Goal: Transaction & Acquisition: Purchase product/service

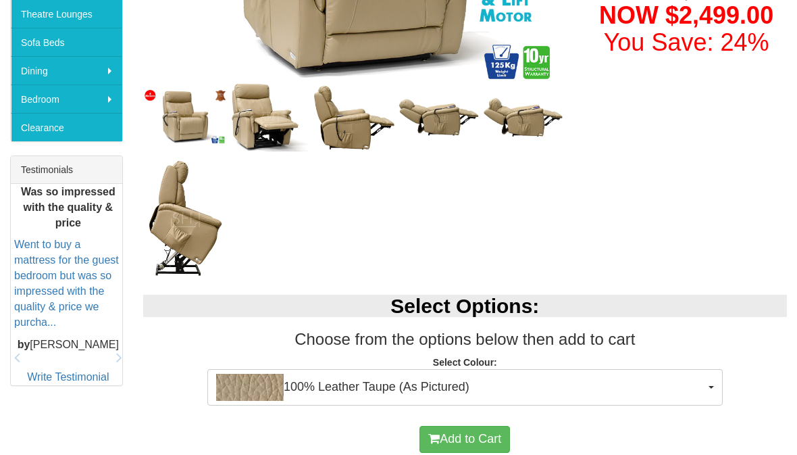
scroll to position [436, 0]
click at [466, 436] on button "Add to Cart" at bounding box center [465, 439] width 91 height 27
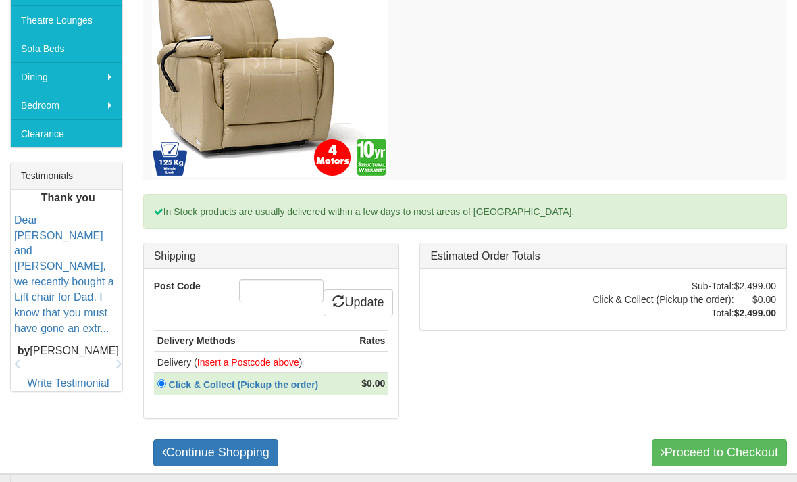
scroll to position [432, 0]
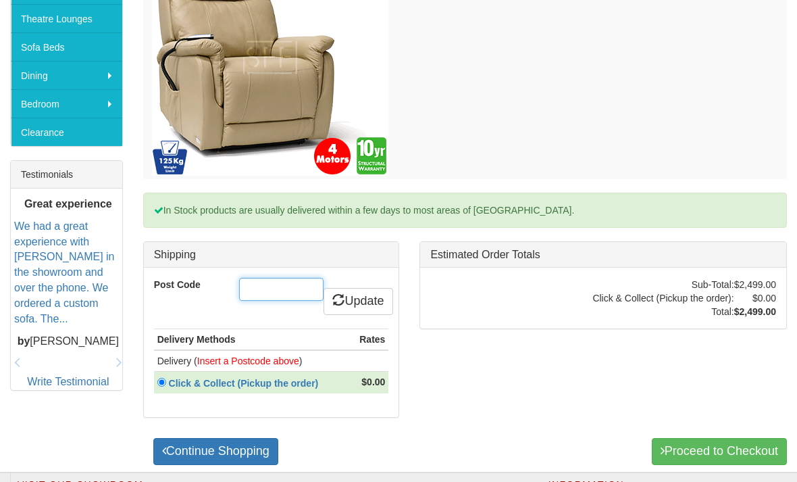
click at [263, 284] on input "Post Code" at bounding box center [281, 289] width 84 height 23
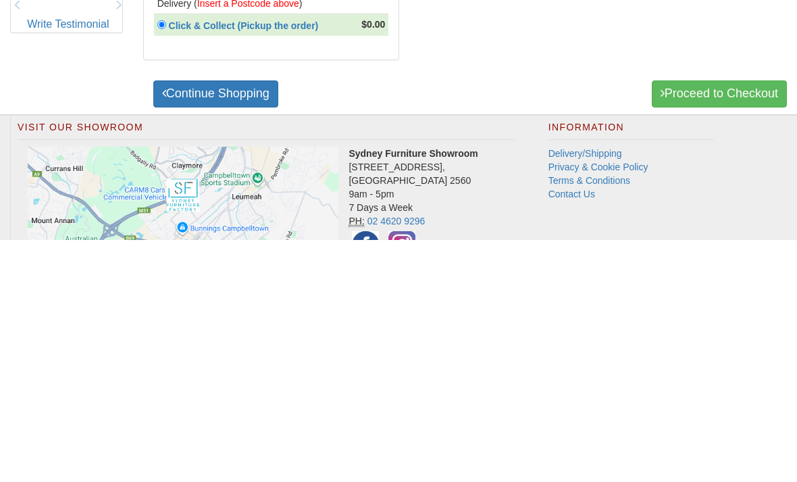
scroll to position [549, 0]
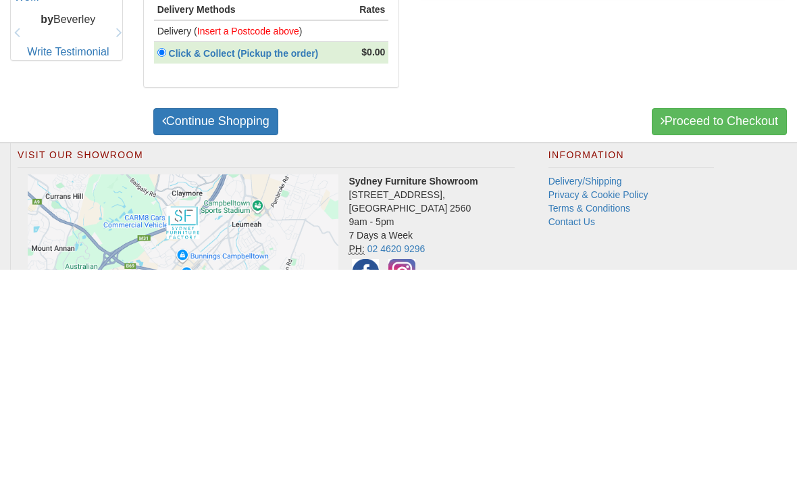
type input "2113"
click at [210, 321] on link "Continue Shopping" at bounding box center [215, 334] width 125 height 27
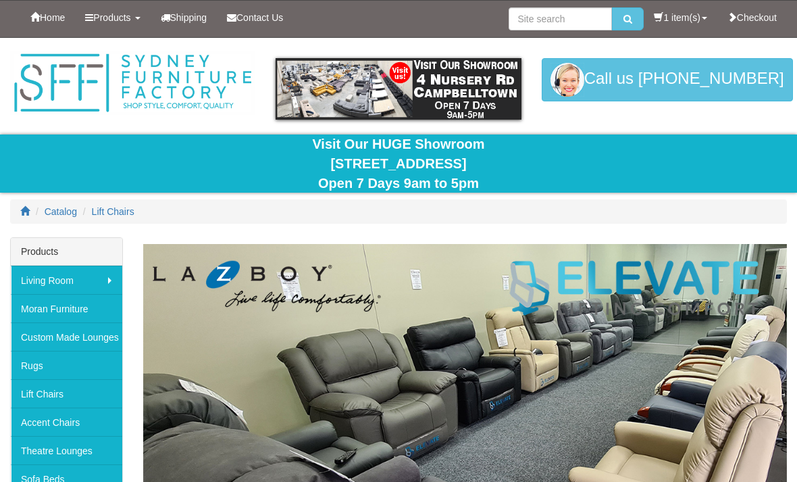
click at [685, 12] on link "1 item(s)" at bounding box center [680, 18] width 73 height 34
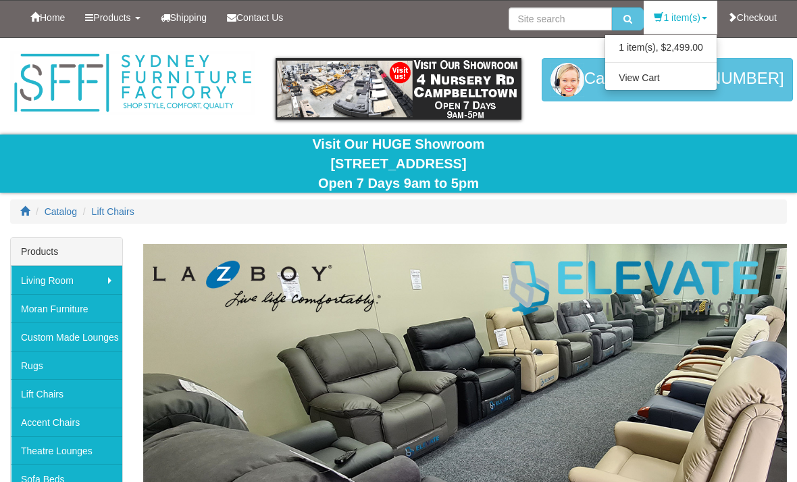
click at [640, 78] on link "View Cart" at bounding box center [660, 78] width 111 height 18
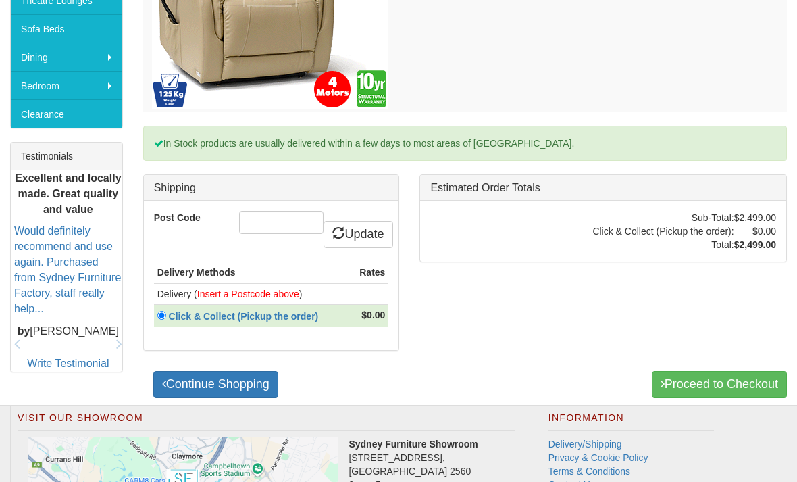
scroll to position [451, 0]
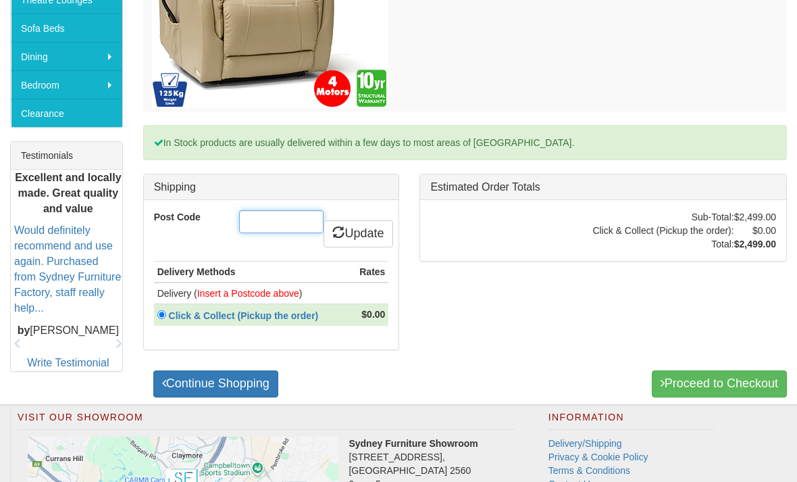
click at [250, 220] on input "Post Code" at bounding box center [281, 221] width 84 height 23
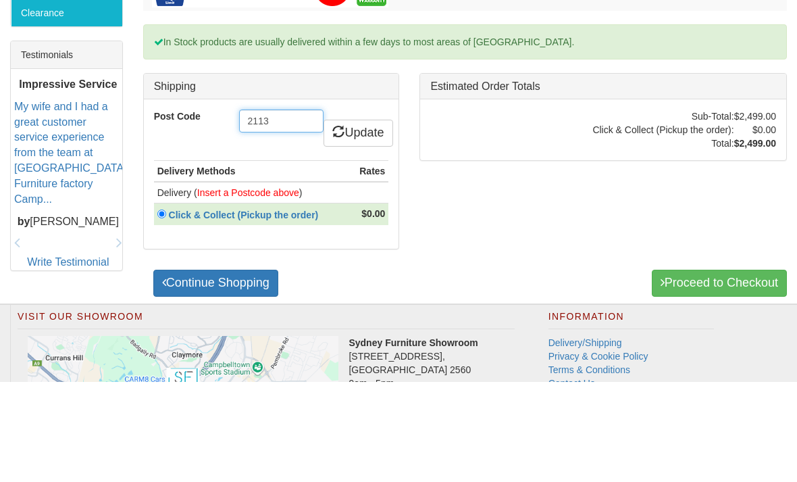
type input "2113"
click at [359, 220] on link "Update" at bounding box center [358, 233] width 69 height 27
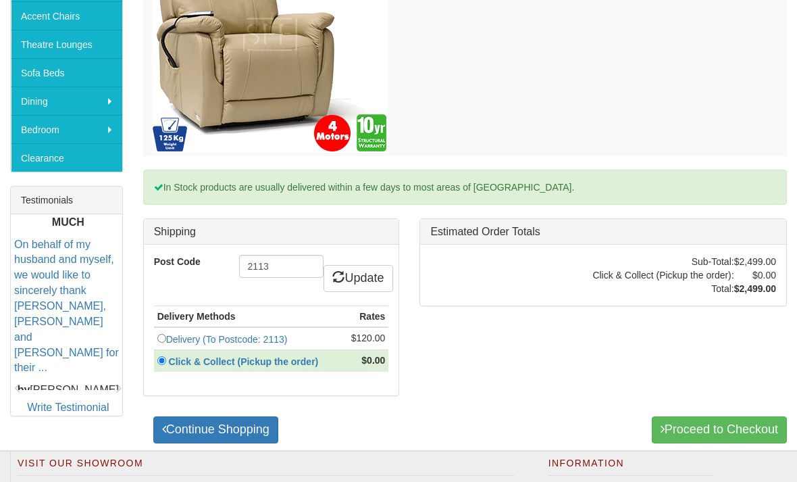
scroll to position [412, 0]
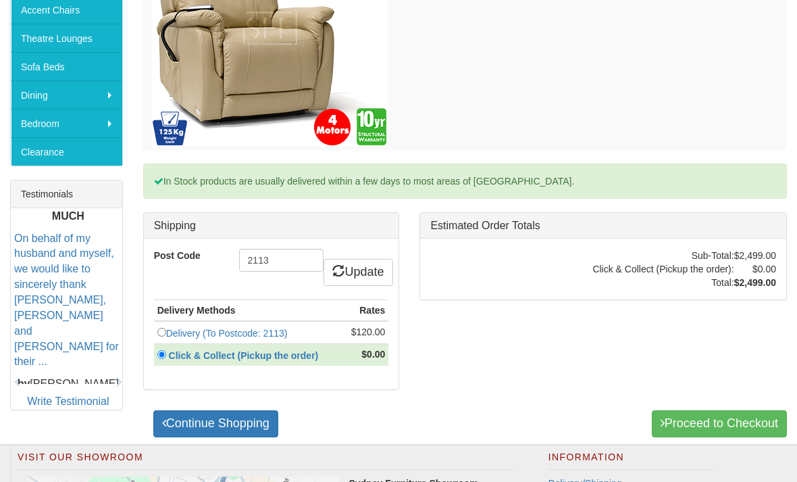
click at [219, 422] on link "Continue Shopping" at bounding box center [215, 423] width 125 height 27
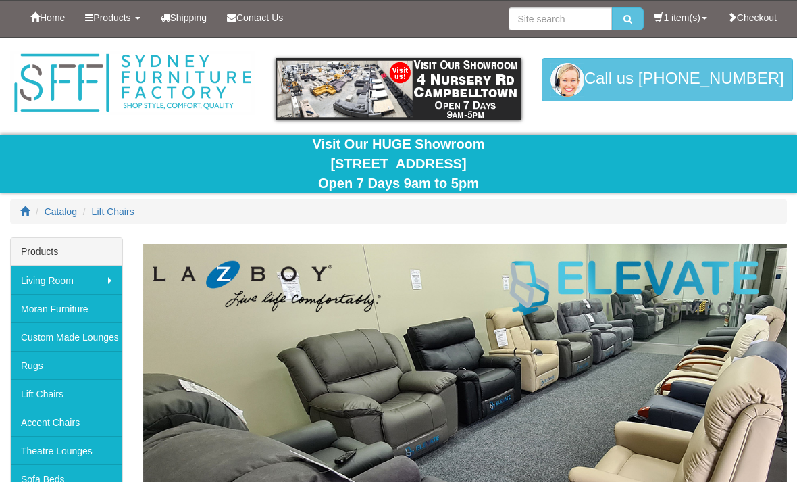
click at [668, 9] on link "1 item(s)" at bounding box center [680, 18] width 73 height 34
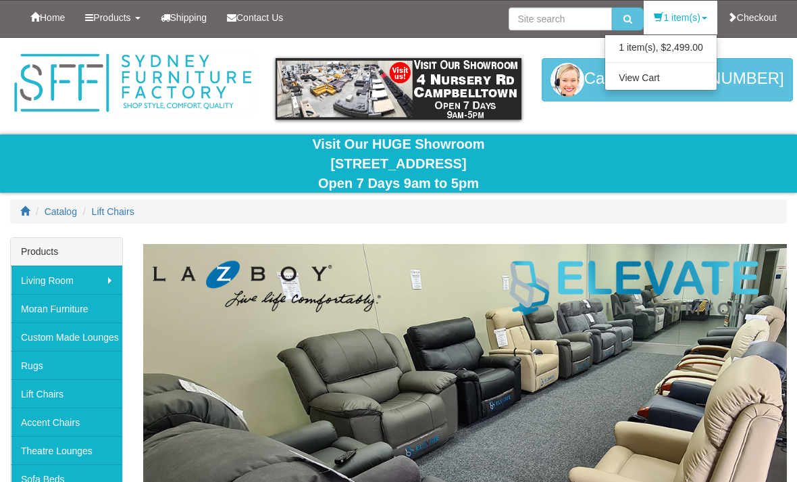
click at [640, 83] on link "View Cart" at bounding box center [660, 78] width 111 height 18
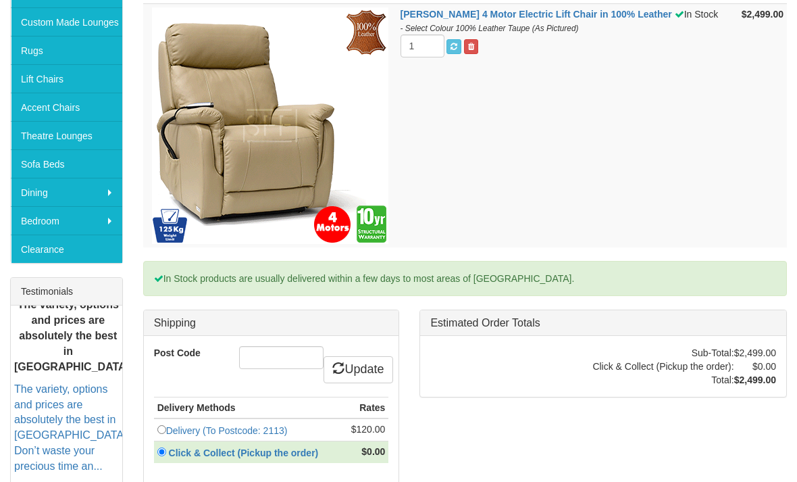
scroll to position [315, 0]
click at [259, 357] on input "Post Code" at bounding box center [281, 357] width 84 height 23
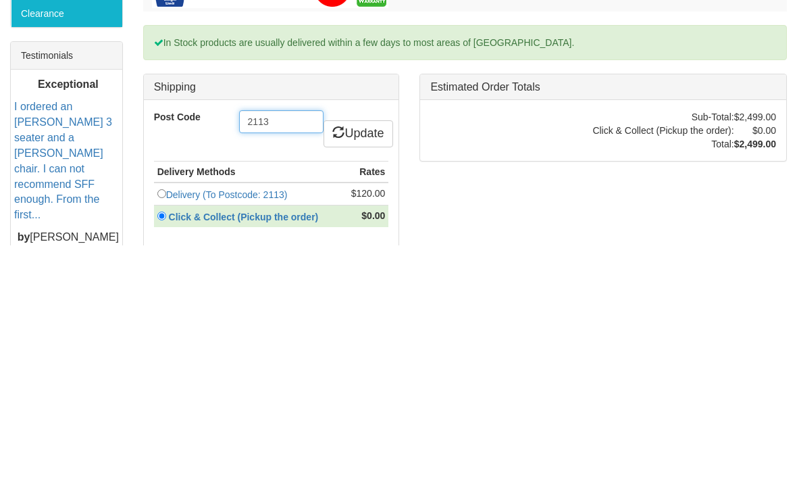
type input "2113"
click at [361, 357] on link "Update" at bounding box center [358, 370] width 69 height 27
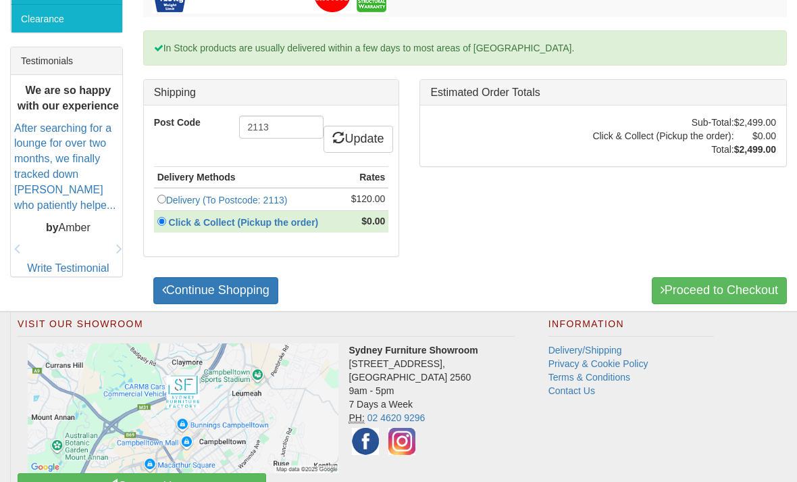
scroll to position [560, 0]
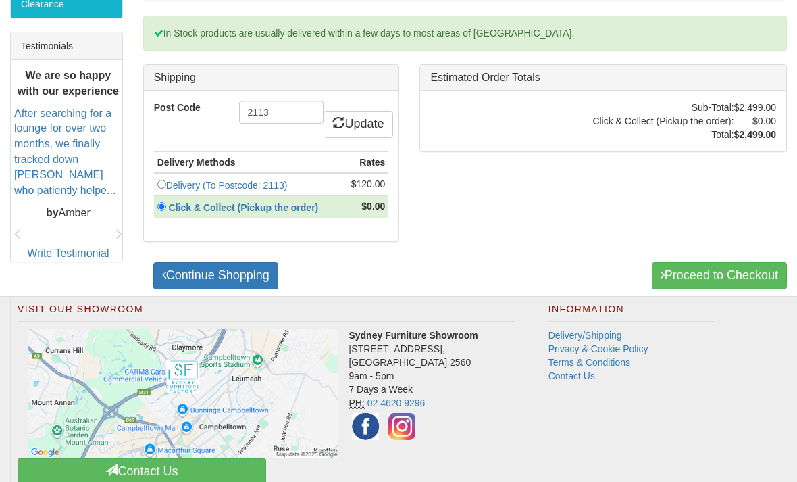
click at [701, 278] on link "Proceed to Checkout" at bounding box center [719, 275] width 135 height 27
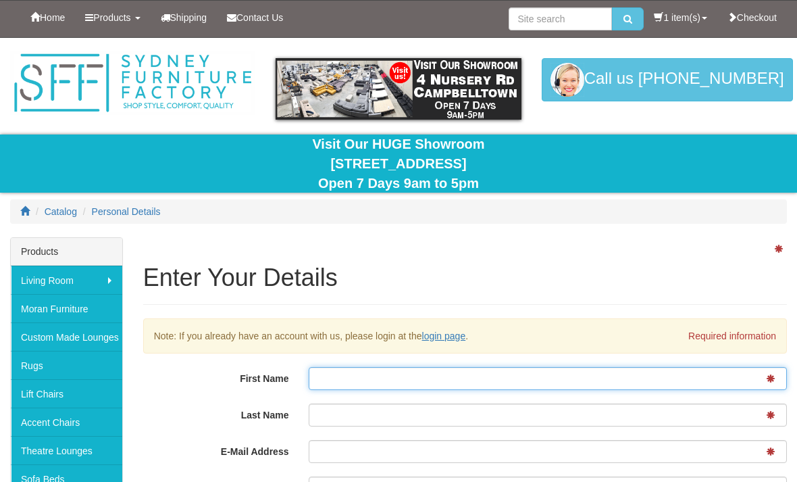
click at [334, 378] on input "First Name" at bounding box center [548, 378] width 478 height 23
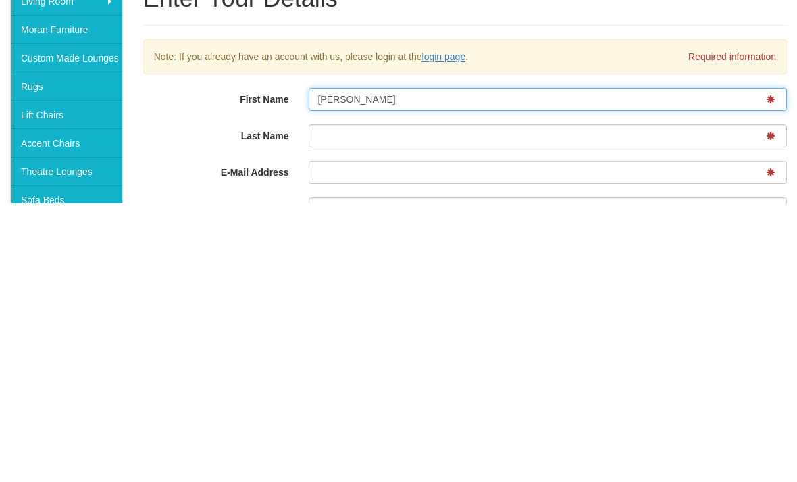
type input "Norma"
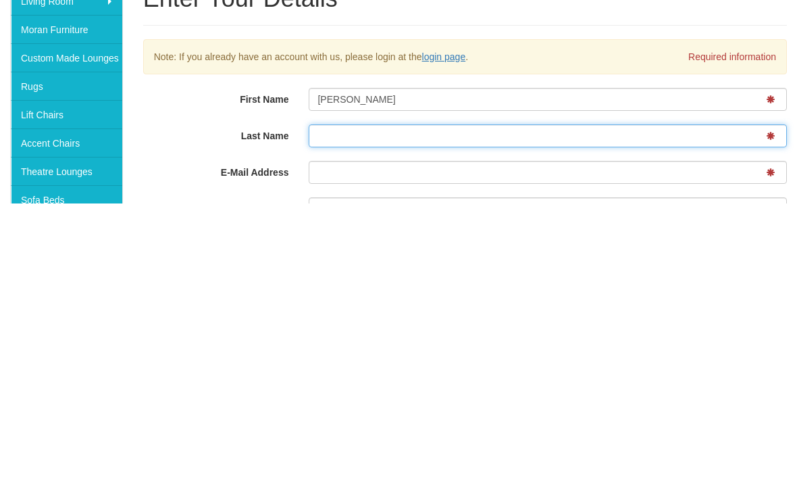
click at [333, 403] on input "Last Name" at bounding box center [548, 414] width 478 height 23
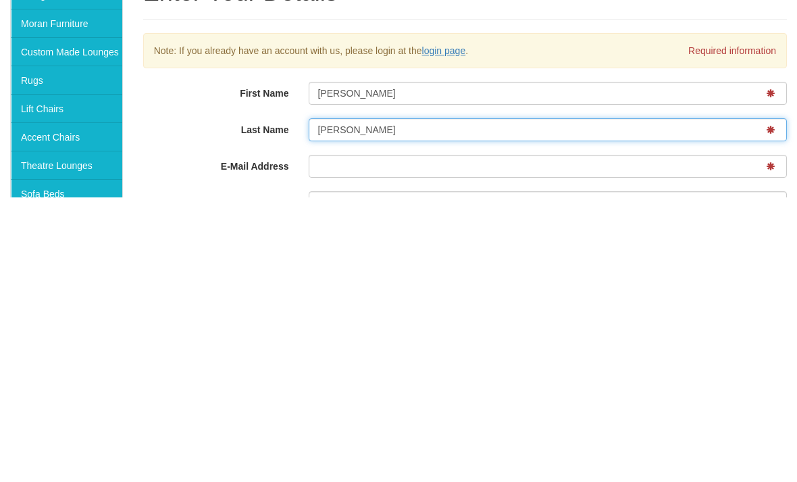
scroll to position [7, 0]
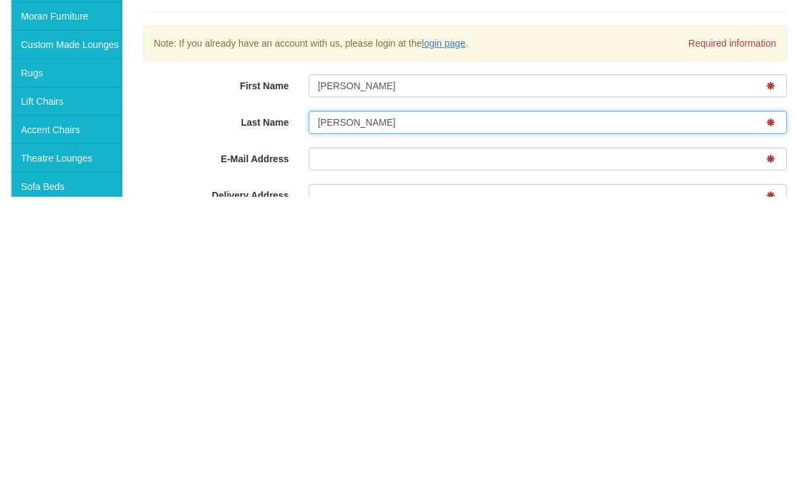
type input "Cronin"
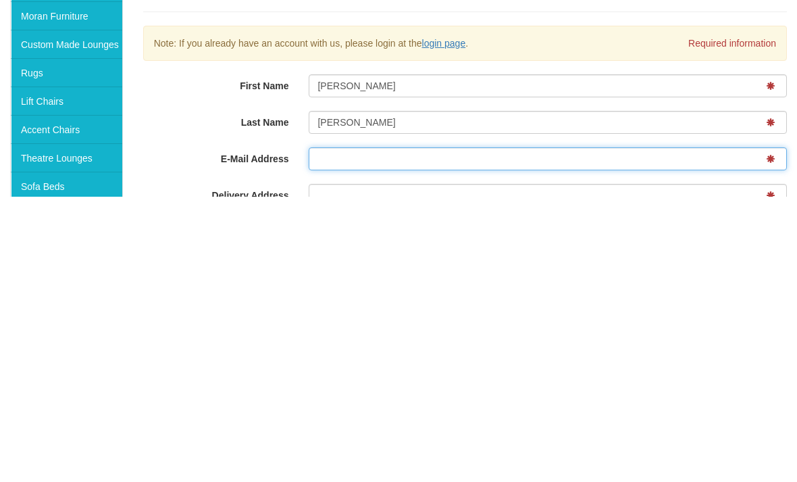
click at [335, 432] on input "E-Mail Address" at bounding box center [548, 443] width 478 height 23
type input "nlc50@hotmail.com"
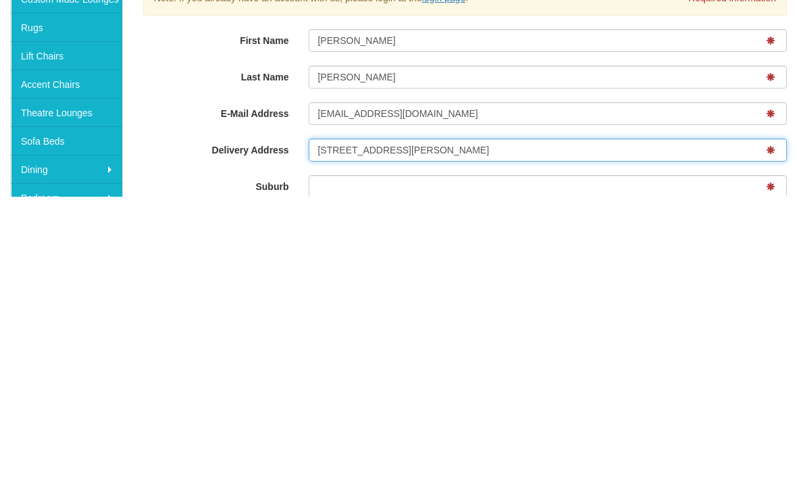
scroll to position [54, 0]
type input "20 Stroud Street"
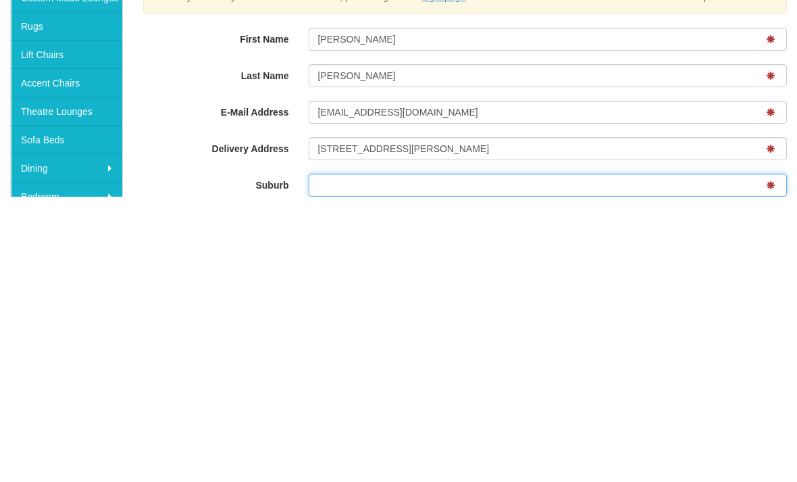
click at [326, 459] on input "Suburb" at bounding box center [548, 470] width 478 height 23
type input "North Ryde"
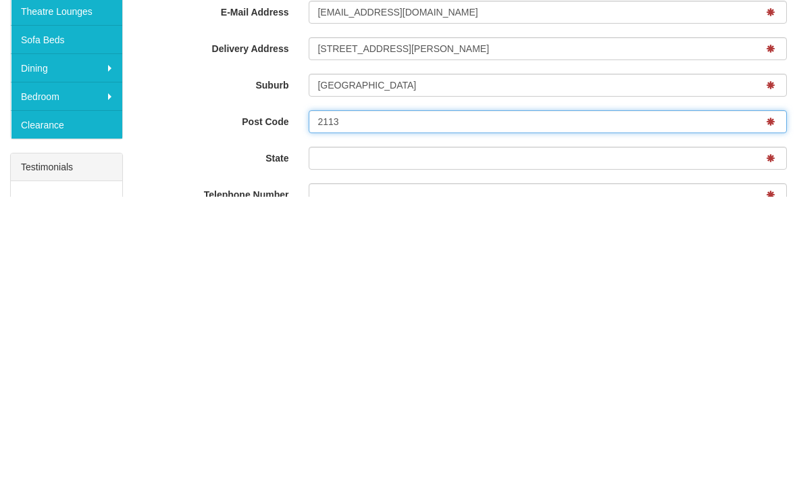
type input "2113"
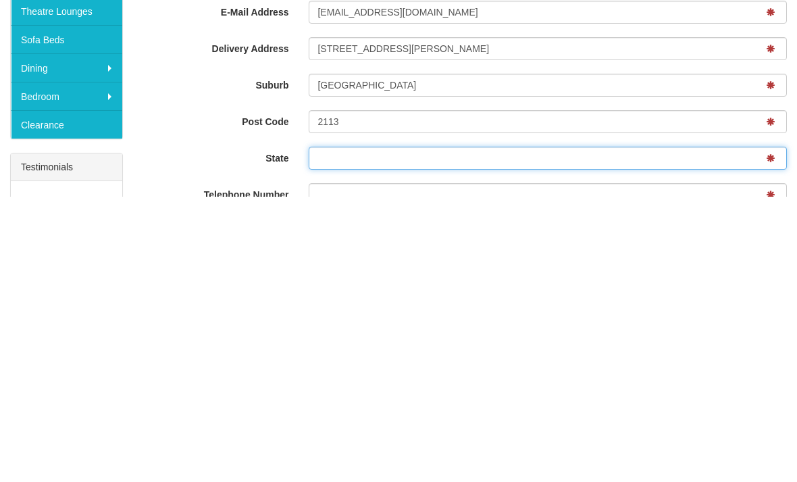
click at [330, 432] on input "State" at bounding box center [548, 443] width 478 height 23
type input "n"
type input "NSW"
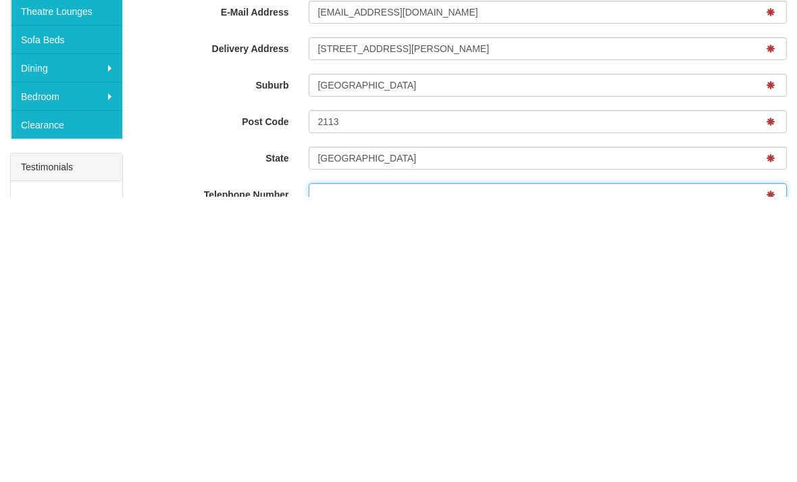
click at [343, 468] on input "Telephone Number" at bounding box center [548, 479] width 478 height 23
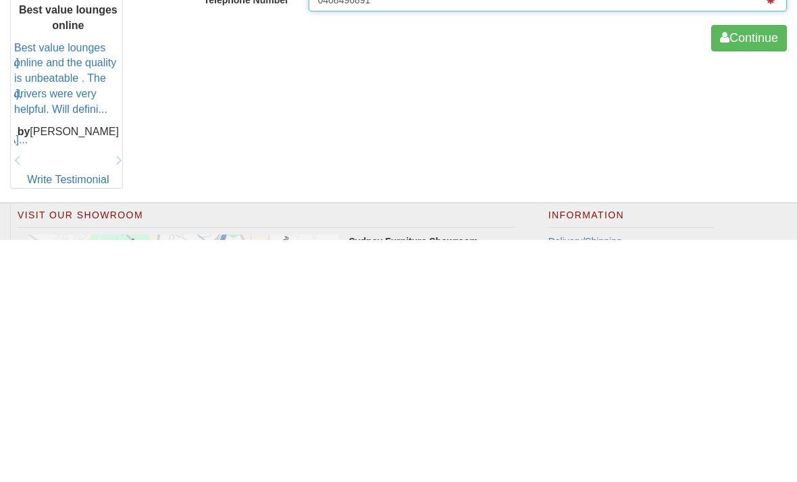
scroll to position [393, 0]
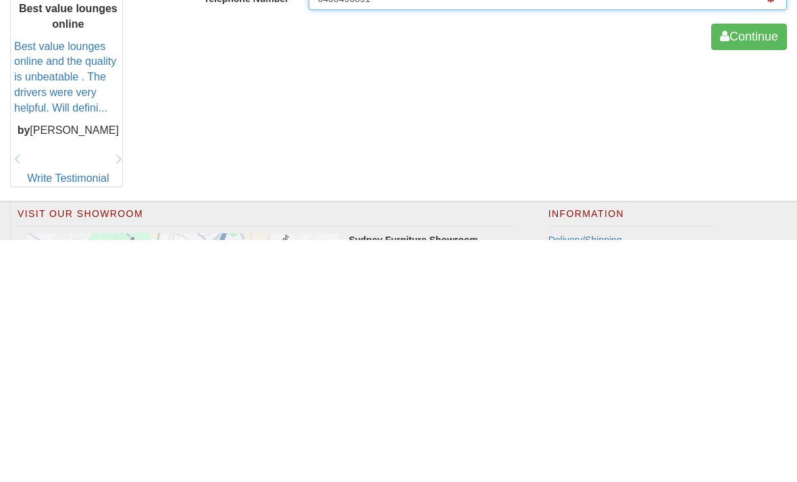
type input "0408496891"
click at [746, 266] on button "Continue" at bounding box center [749, 279] width 76 height 27
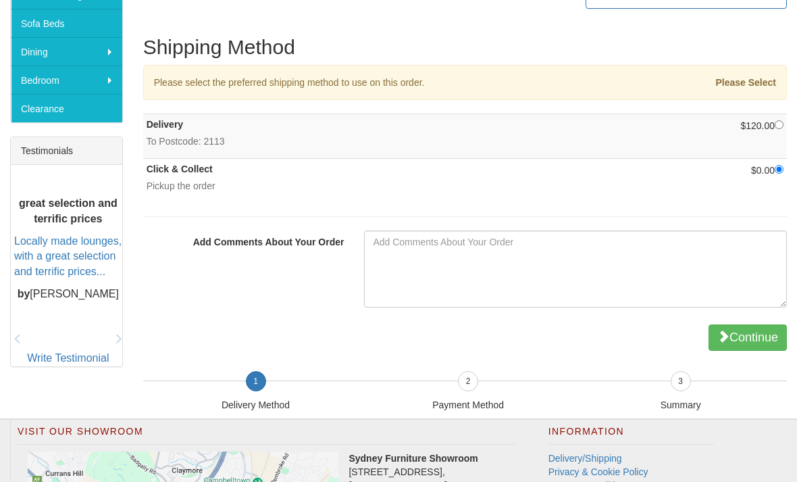
scroll to position [455, 0]
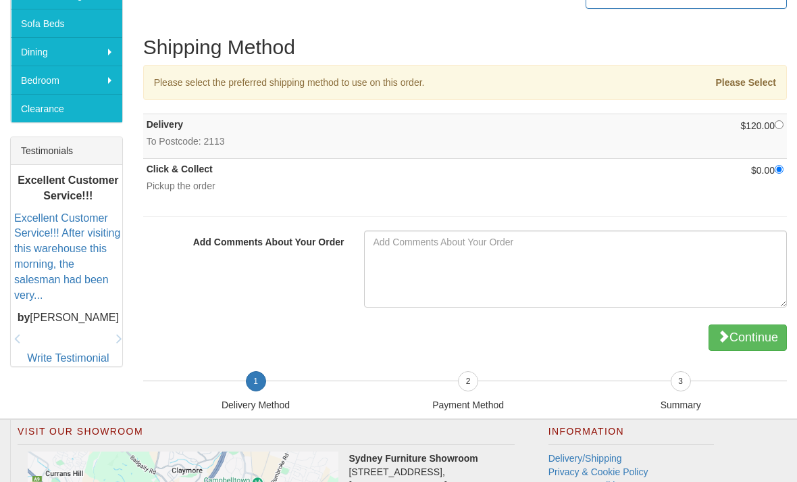
click at [775, 120] on input "radio" at bounding box center [779, 124] width 9 height 9
radio input "true"
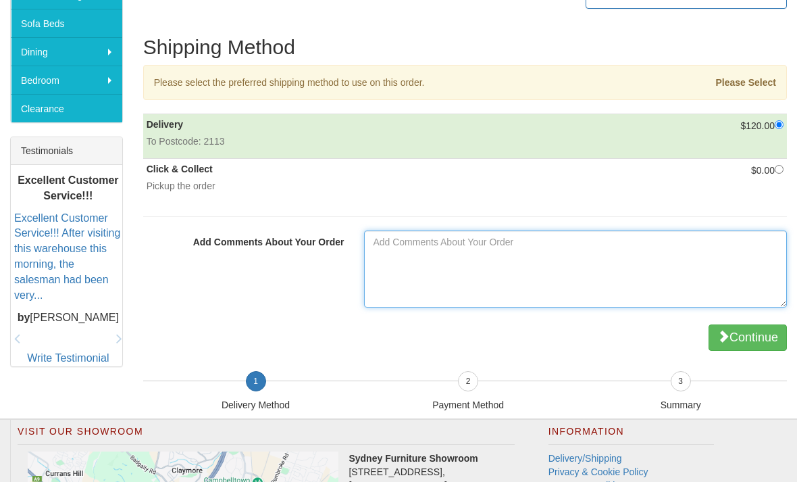
click at [372, 230] on textarea "Add Comments About Your Order" at bounding box center [575, 268] width 423 height 77
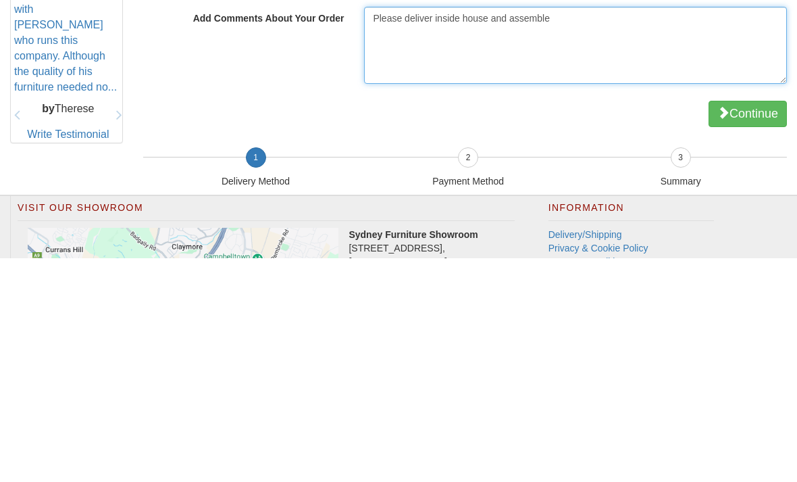
type textarea "Please deliver inside house and assemble"
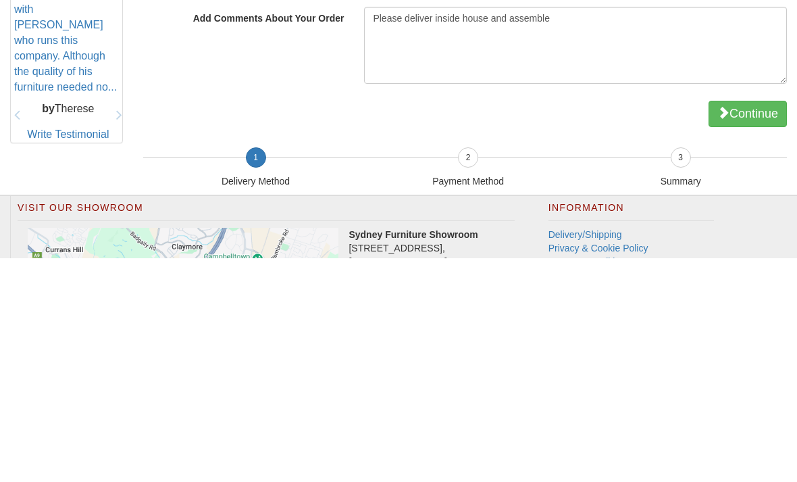
click at [748, 325] on button "Continue" at bounding box center [748, 338] width 78 height 27
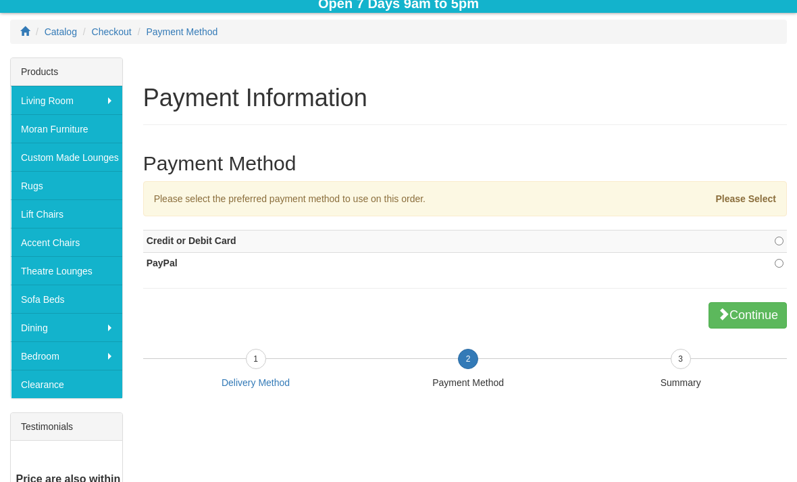
scroll to position [180, 0]
click at [775, 264] on input "radio" at bounding box center [779, 263] width 9 height 9
radio input "true"
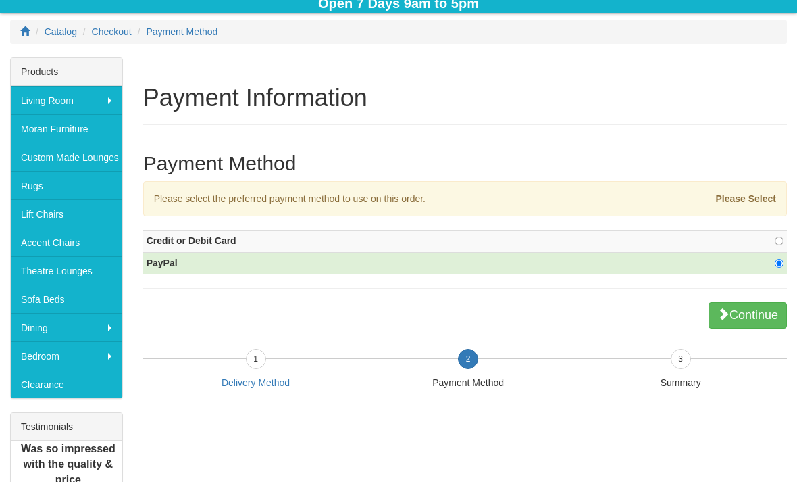
click at [739, 318] on button "Continue" at bounding box center [748, 315] width 78 height 27
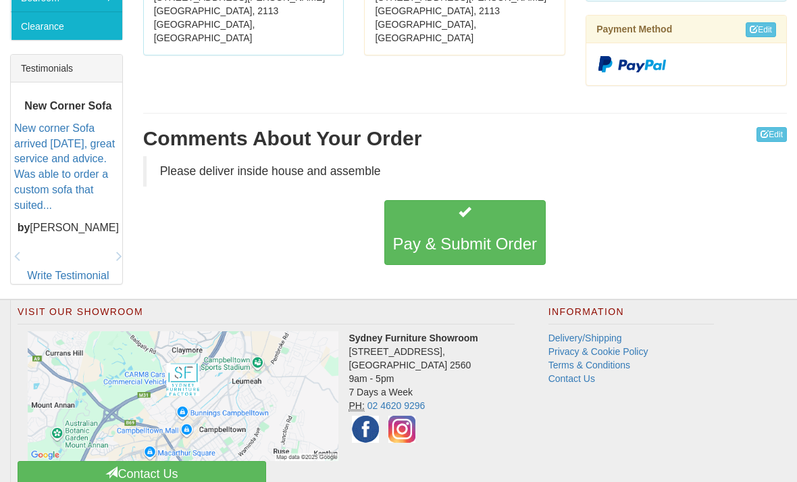
scroll to position [540, 0]
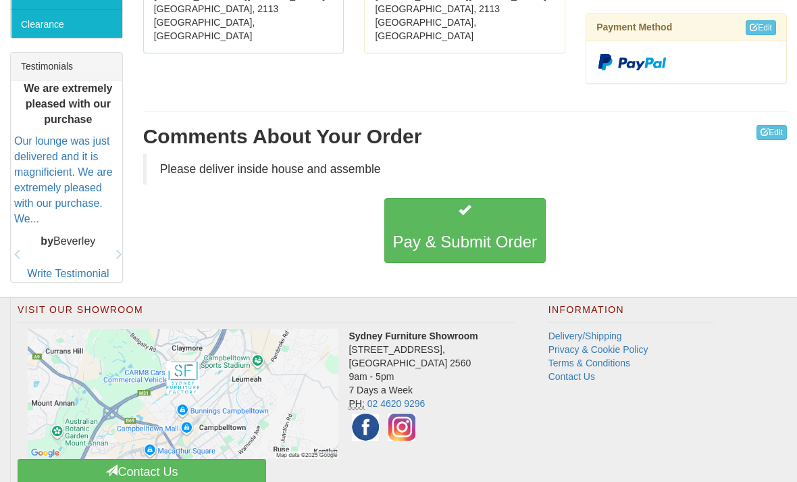
click at [471, 233] on h3 "Pay & Submit Order" at bounding box center [465, 242] width 144 height 18
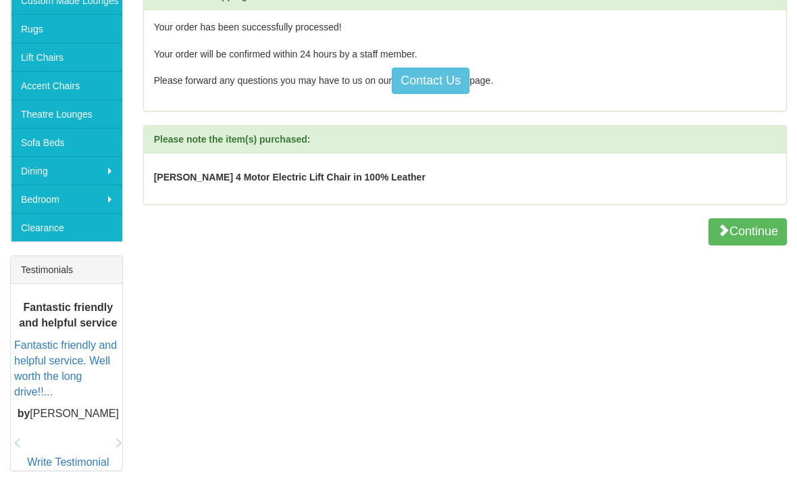
scroll to position [336, 0]
click at [745, 232] on button "Continue" at bounding box center [748, 232] width 78 height 27
